Goal: Check status: Check status

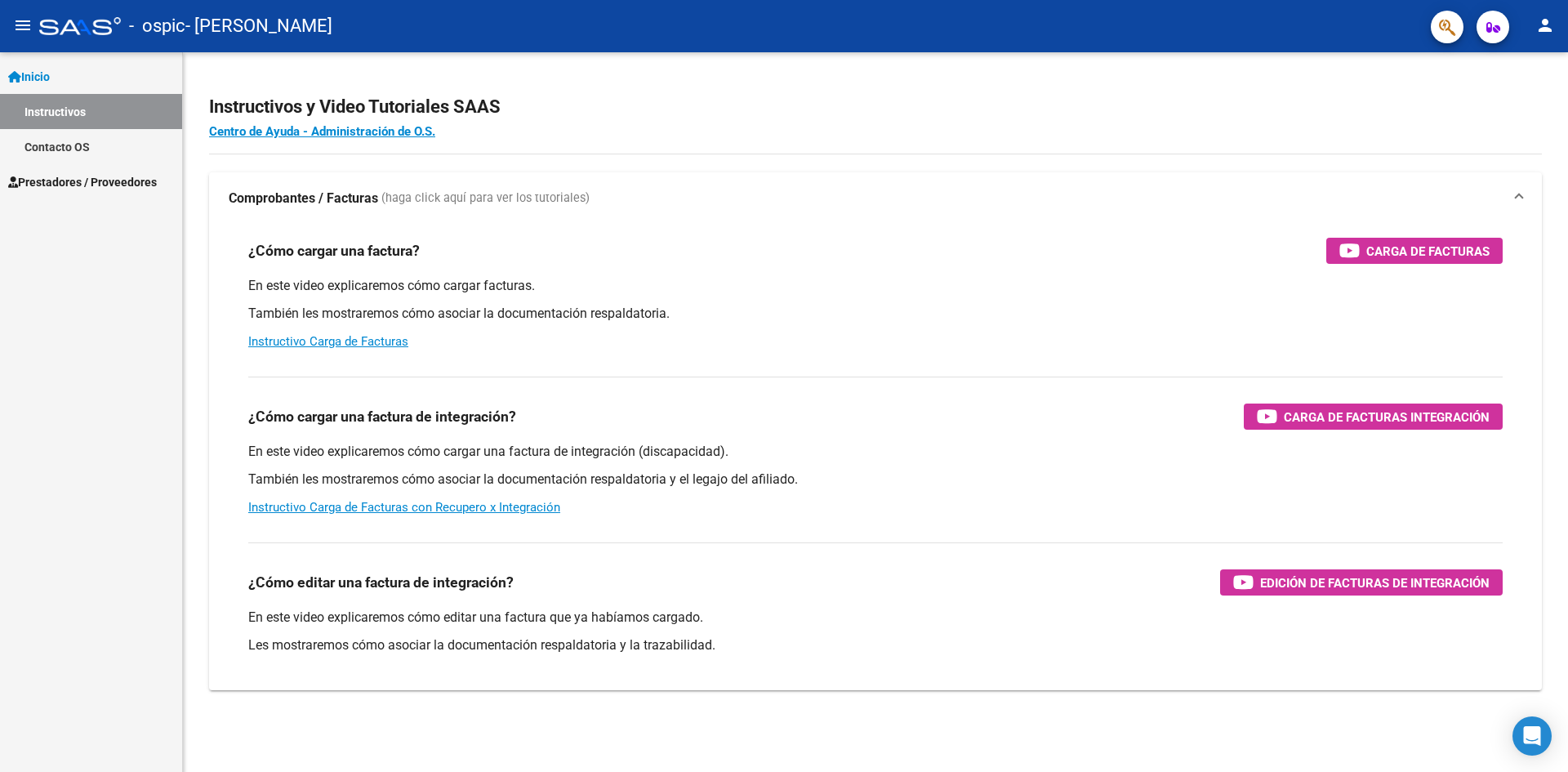
click at [1544, 21] on mat-icon "person" at bounding box center [1545, 25] width 20 height 20
click at [1527, 69] on button "person Mi Perfil" at bounding box center [1512, 68] width 99 height 39
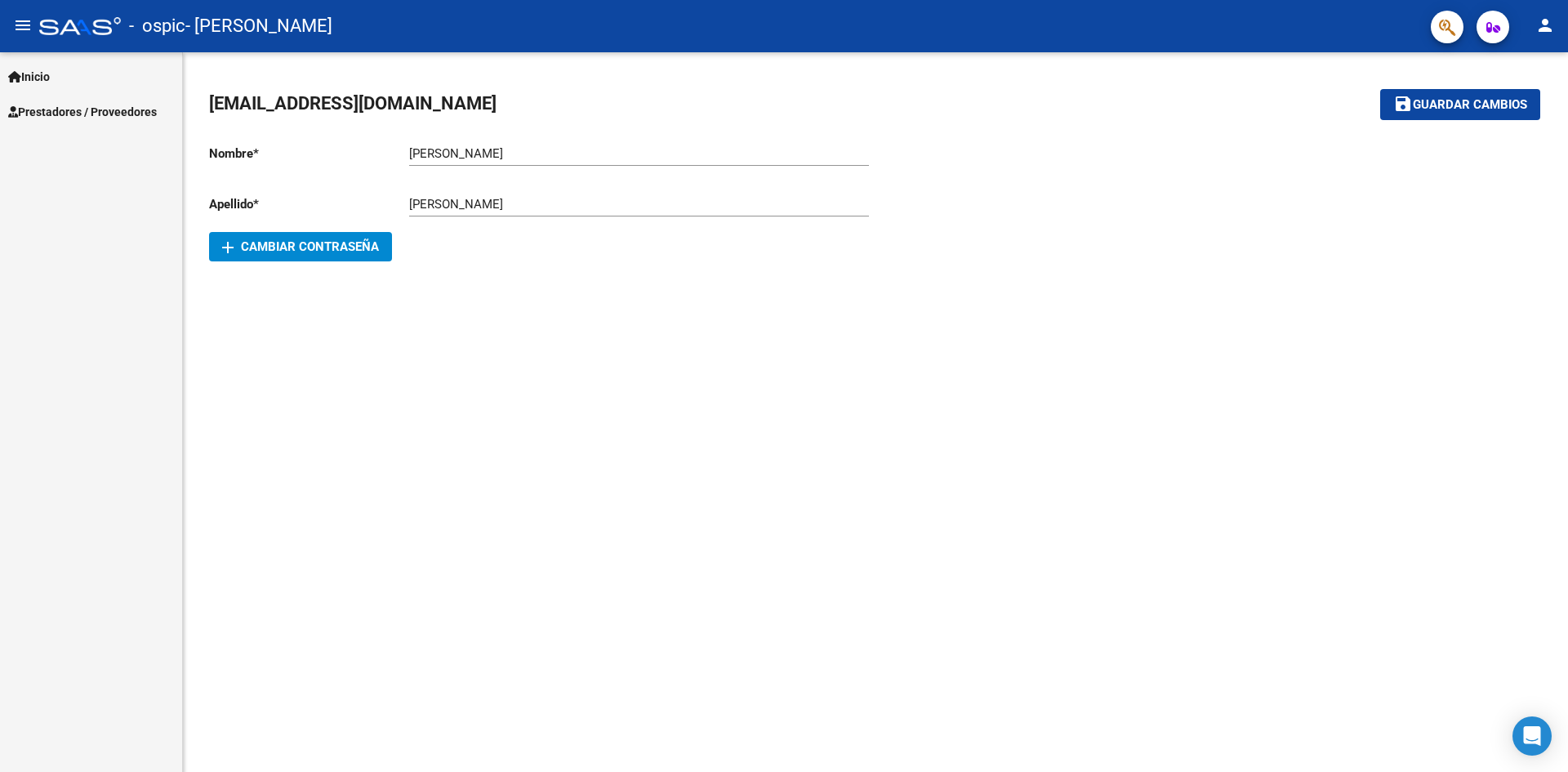
click at [1541, 29] on mat-icon "person" at bounding box center [1545, 25] width 20 height 20
click at [1509, 113] on button "exit_to_app Salir" at bounding box center [1512, 108] width 99 height 39
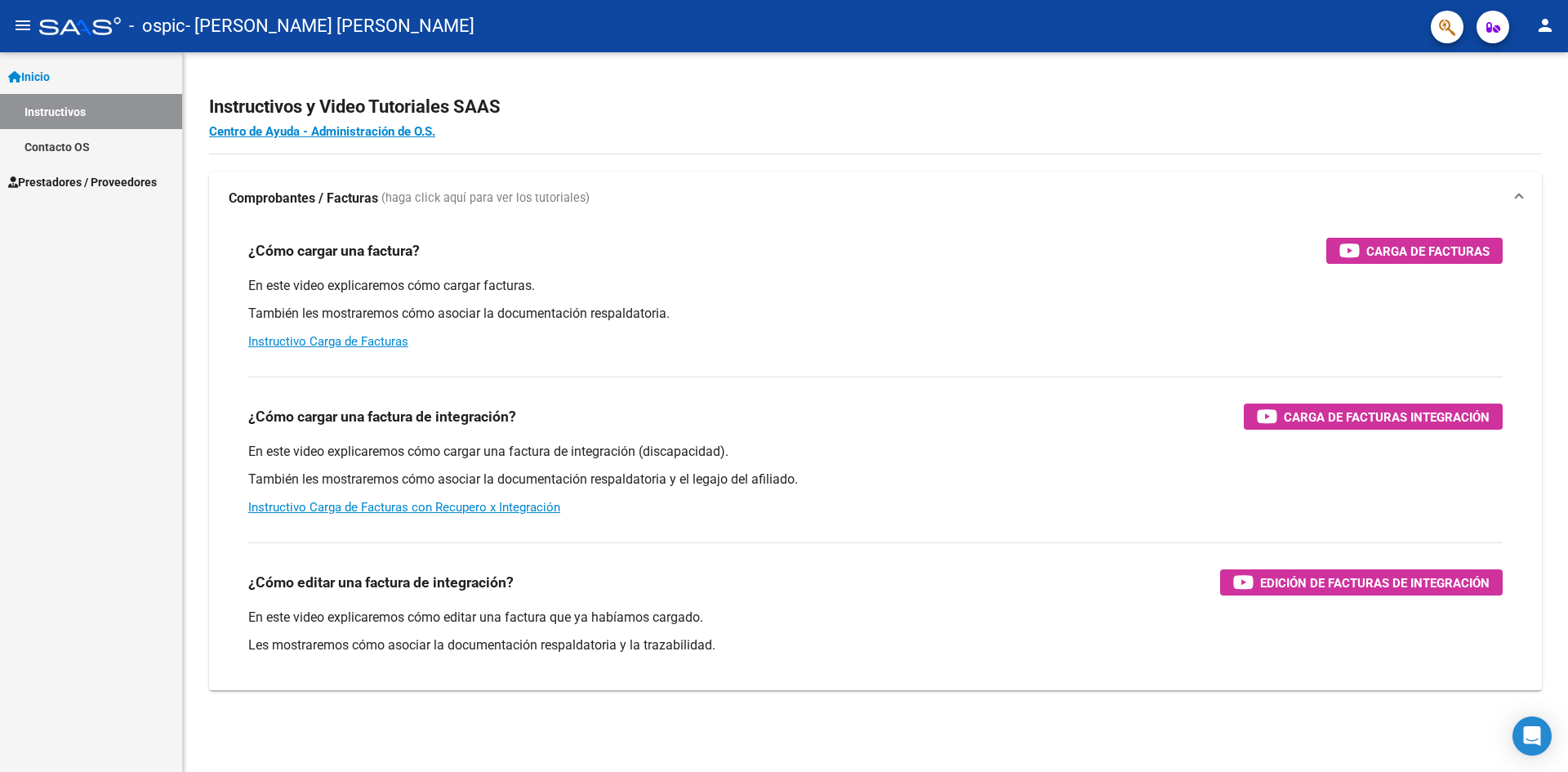
click at [86, 175] on span "Prestadores / Proveedores" at bounding box center [82, 182] width 149 height 18
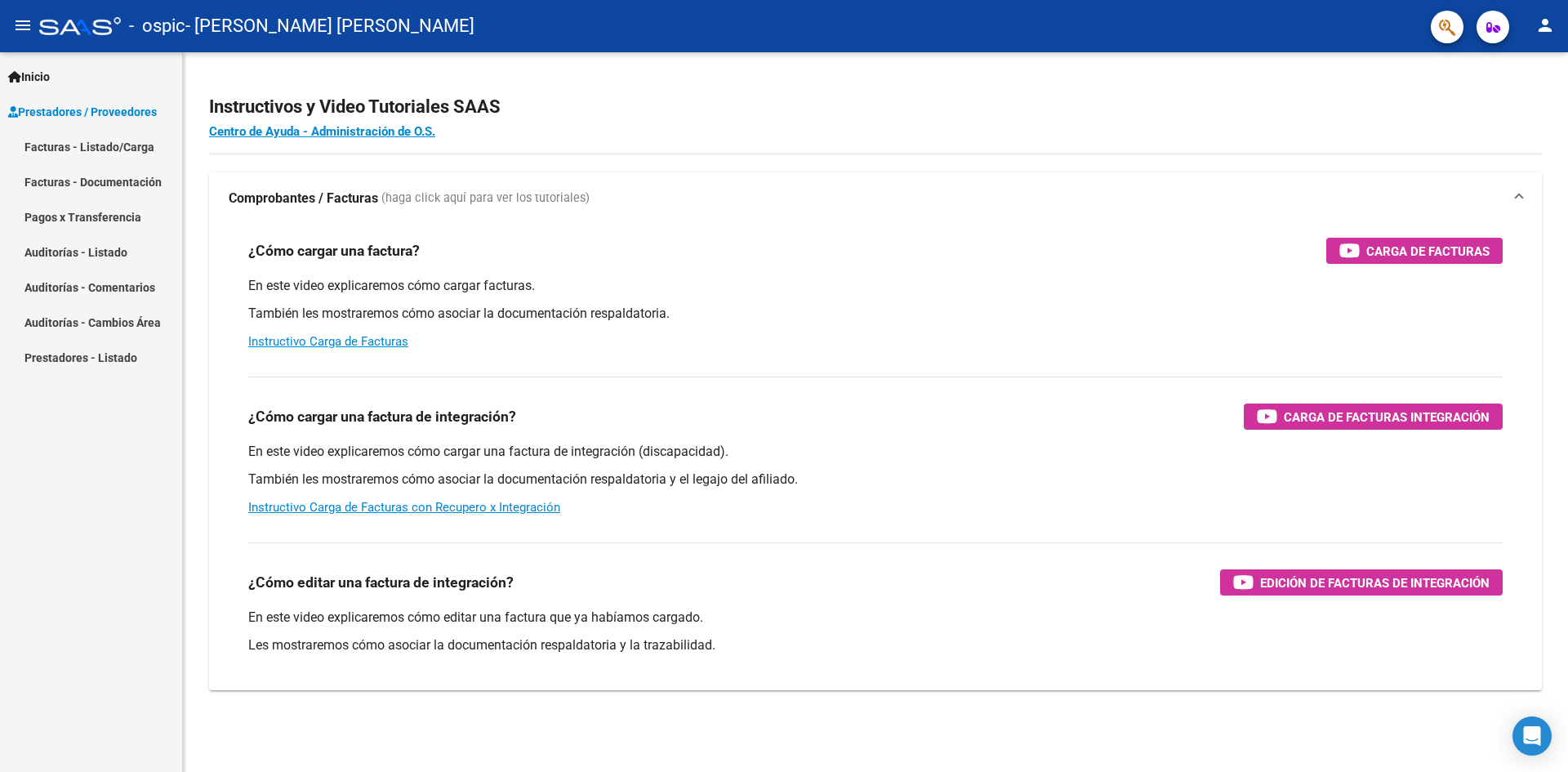
click at [98, 147] on link "Facturas - Listado/Carga" at bounding box center [91, 146] width 182 height 35
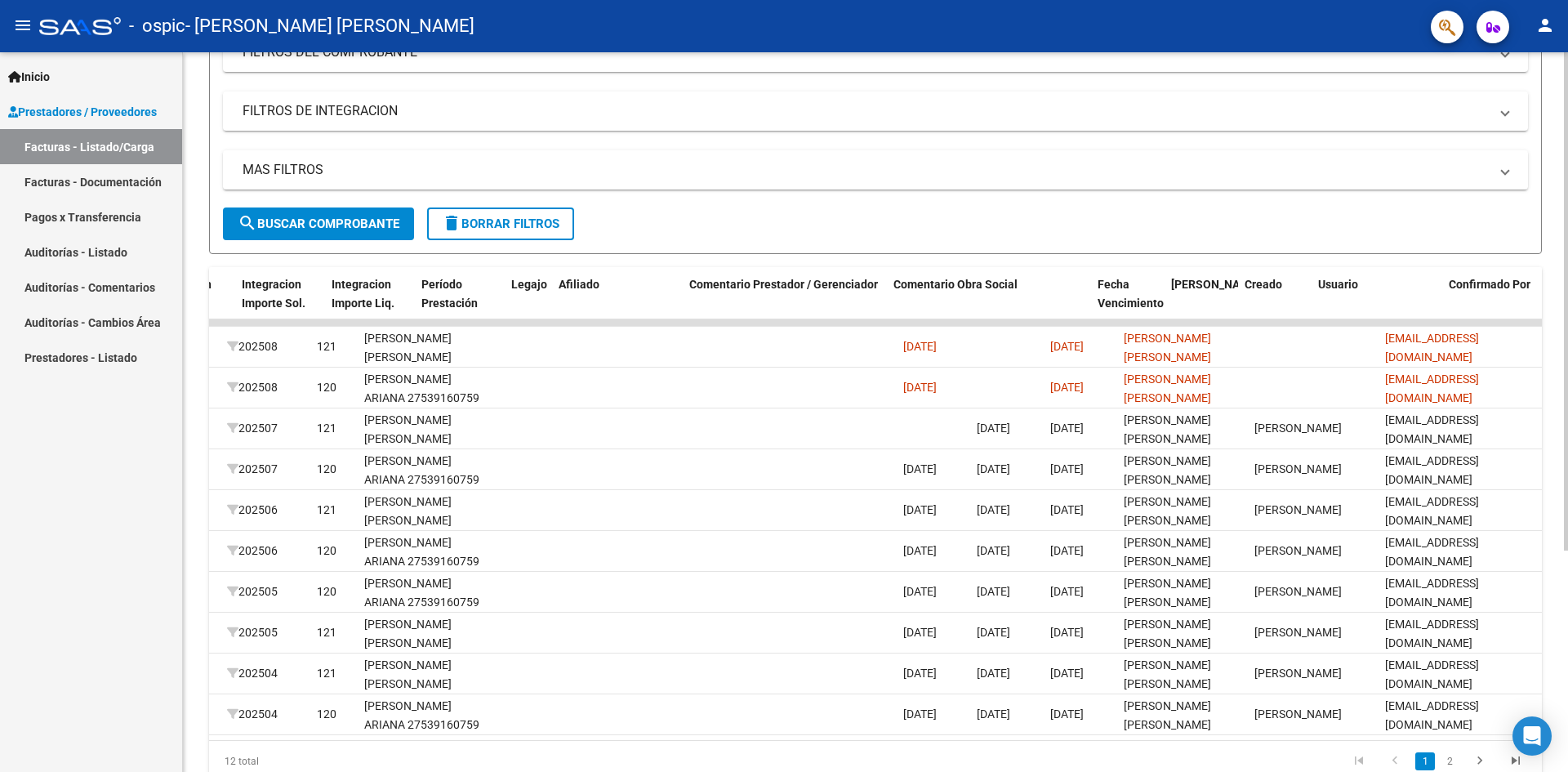
scroll to position [0, 1916]
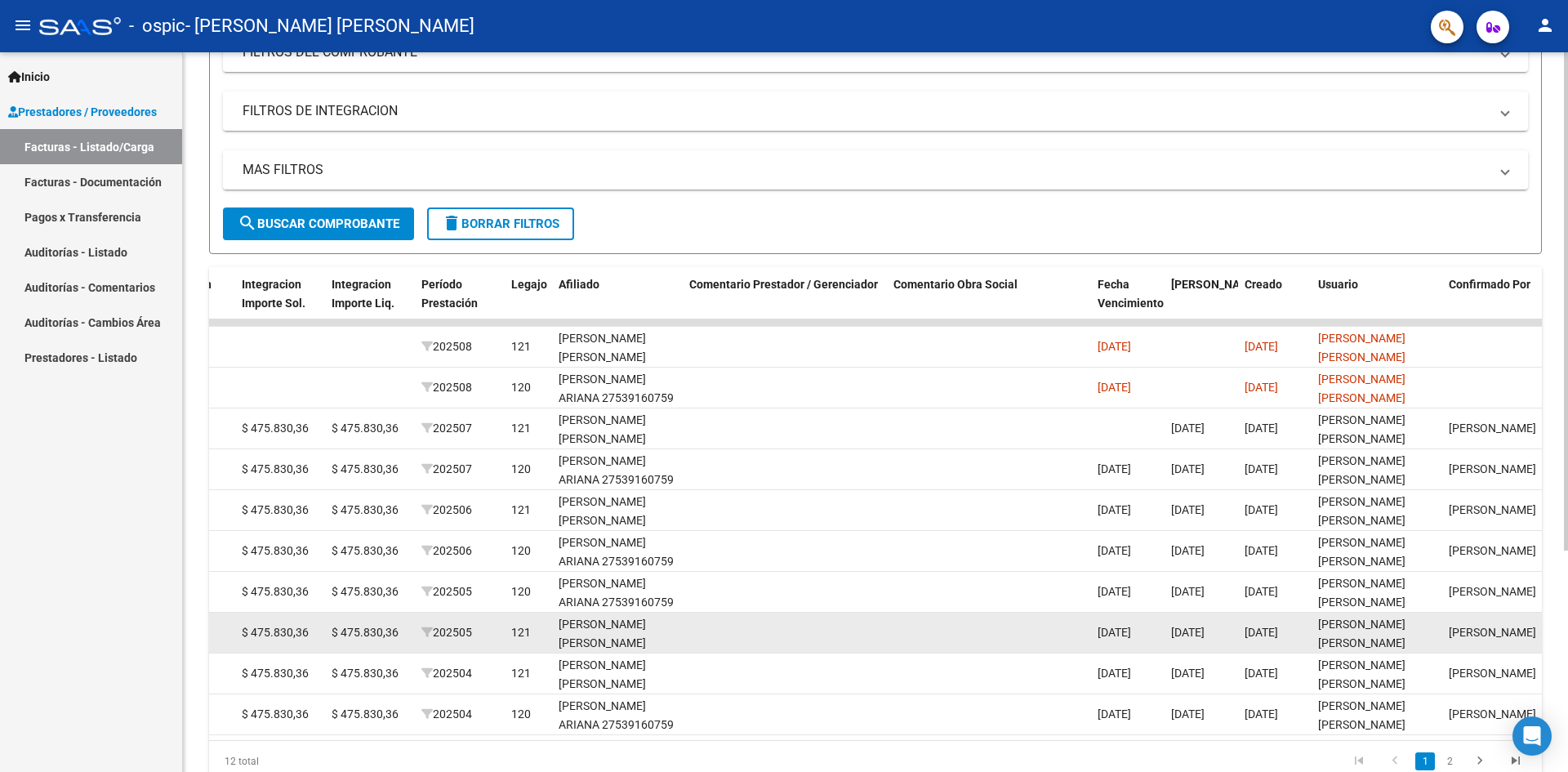
click at [1412, 642] on div "[PERSON_NAME] [PERSON_NAME]" at bounding box center [1377, 632] width 118 height 35
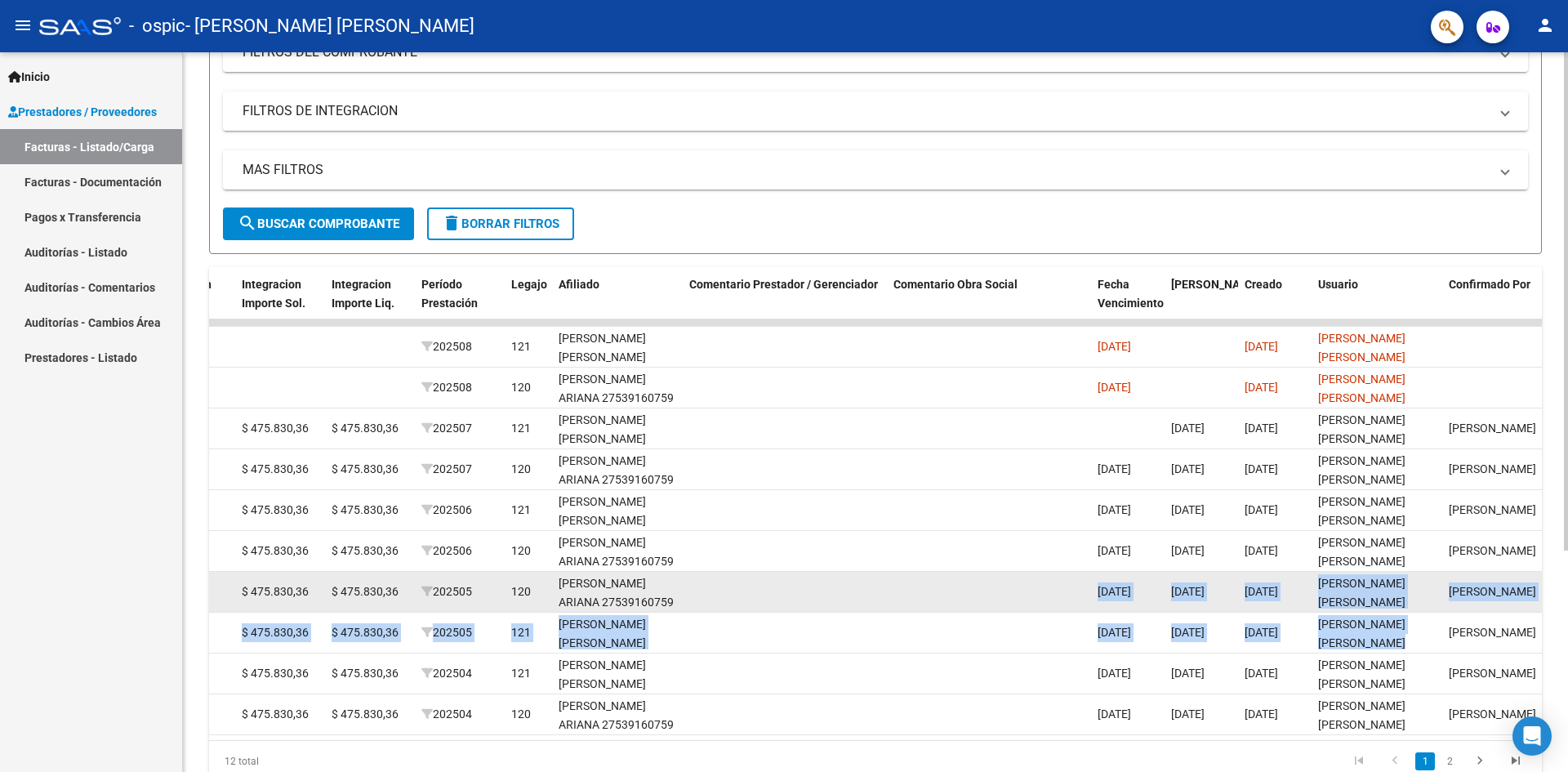
drag, startPoint x: 1412, startPoint y: 642, endPoint x: 1065, endPoint y: 611, distance: 348.4
